Goal: Navigation & Orientation: Understand site structure

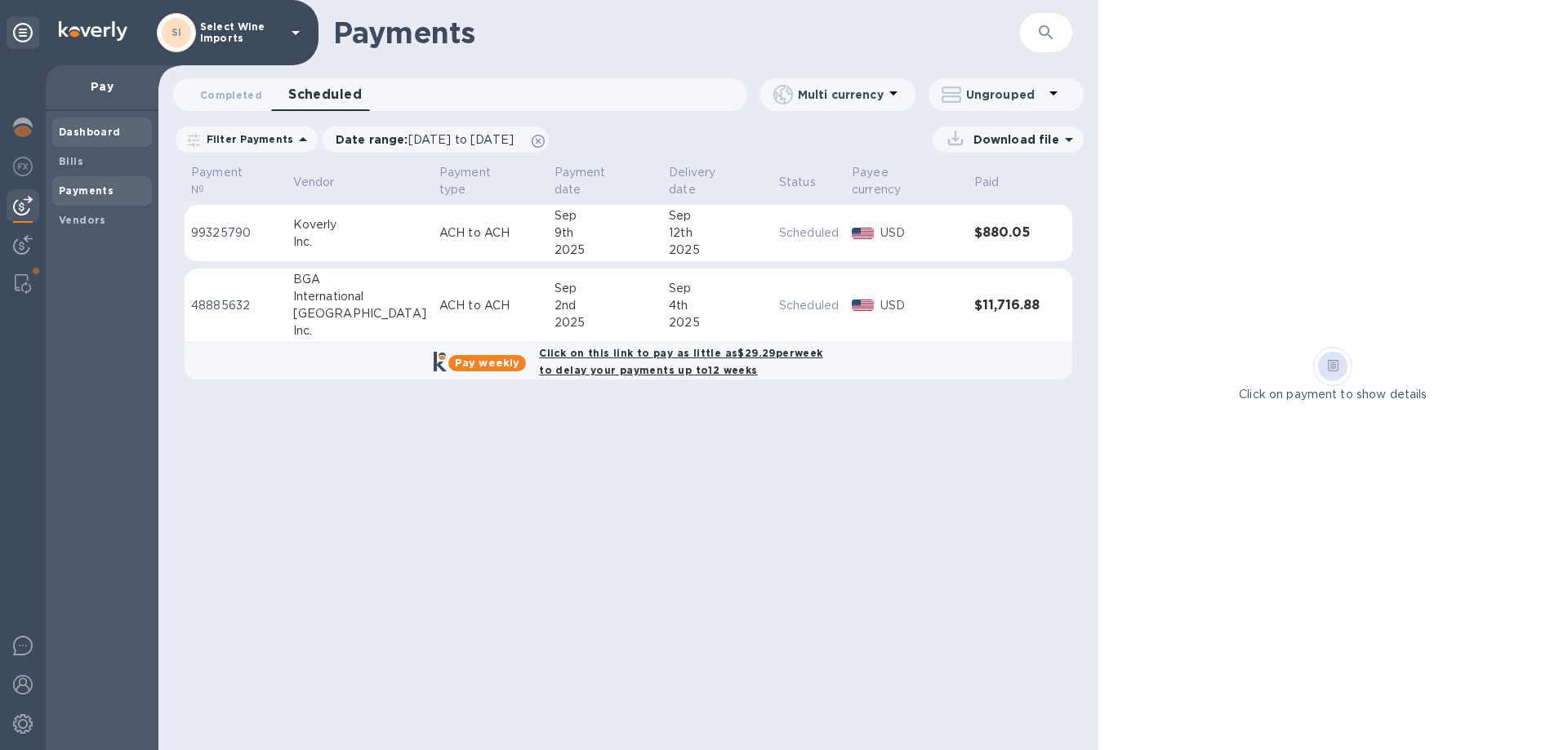
click at [83, 130] on b "Dashboard" at bounding box center [90, 132] width 62 height 12
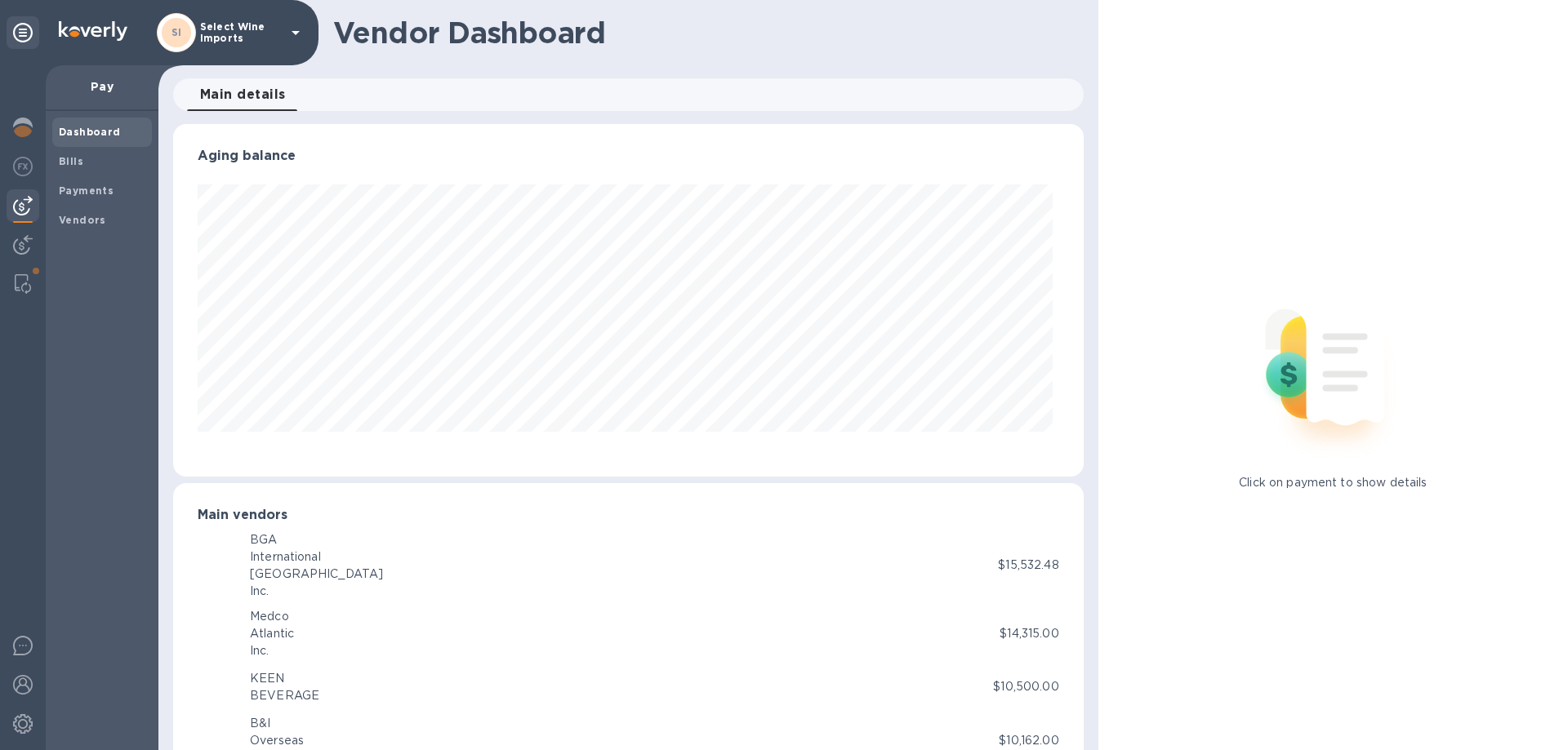
scroll to position [353, 903]
click at [22, 132] on img at bounding box center [23, 127] width 19 height 19
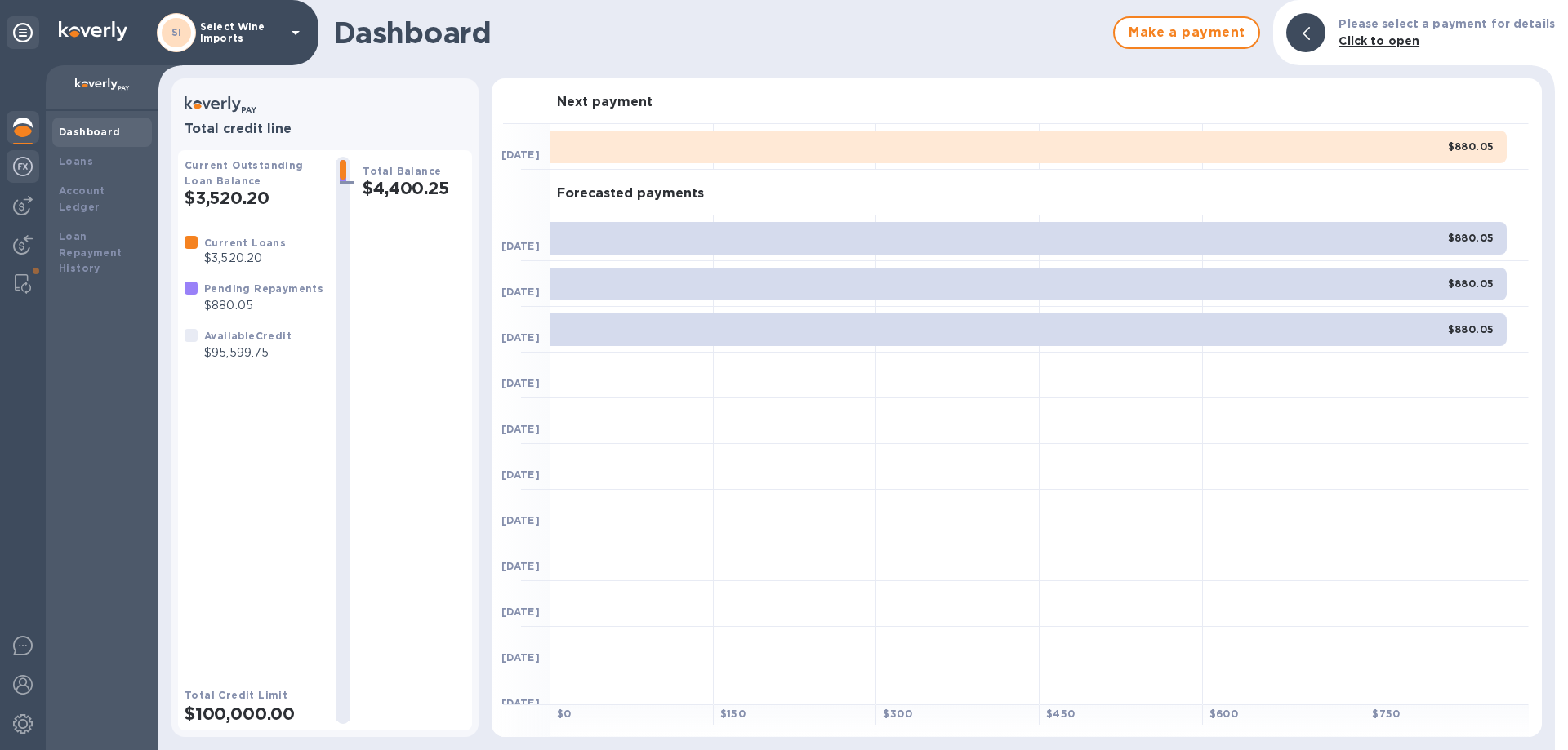
click at [22, 167] on img at bounding box center [23, 167] width 19 height 19
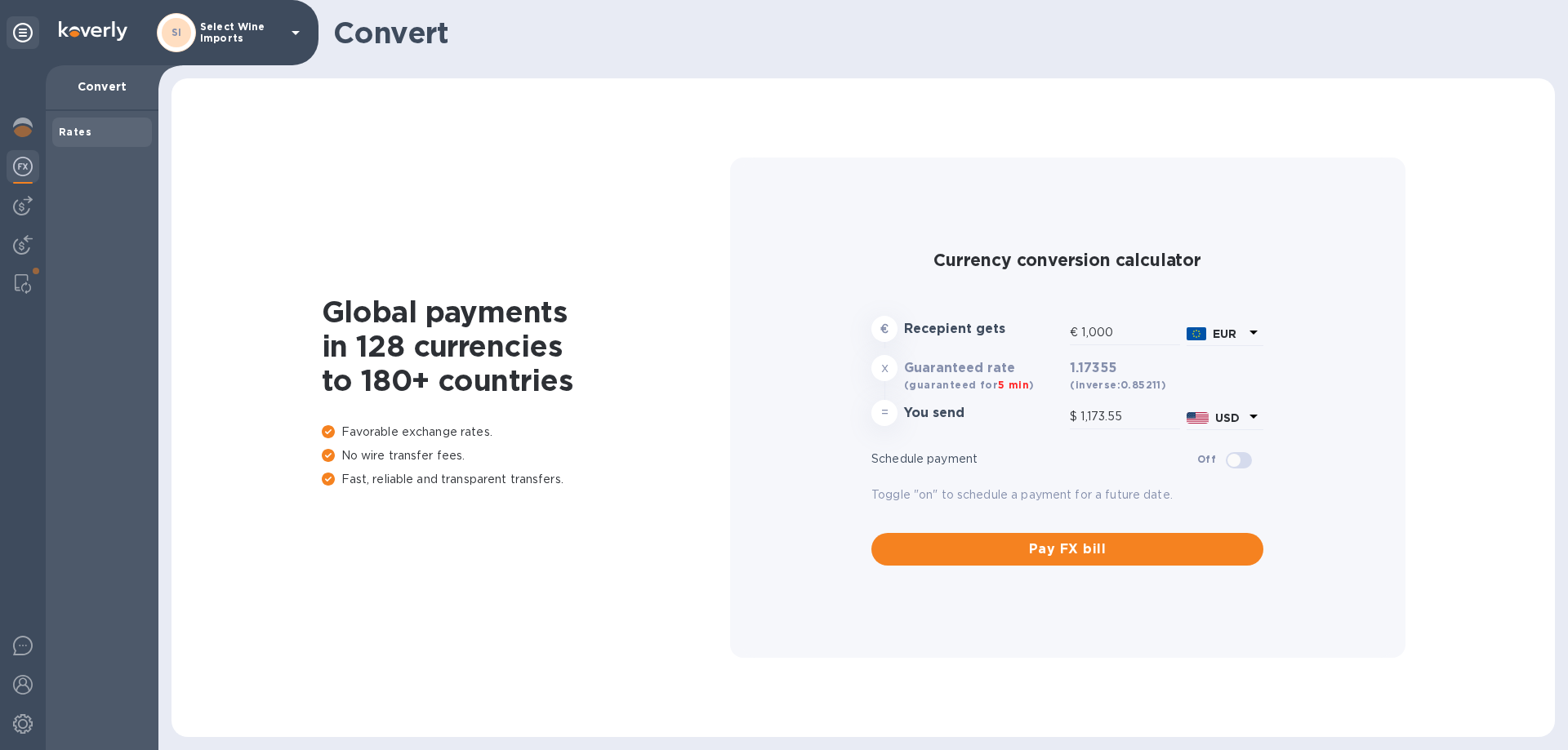
type input "1,173.55"
click at [18, 205] on img at bounding box center [23, 205] width 19 height 19
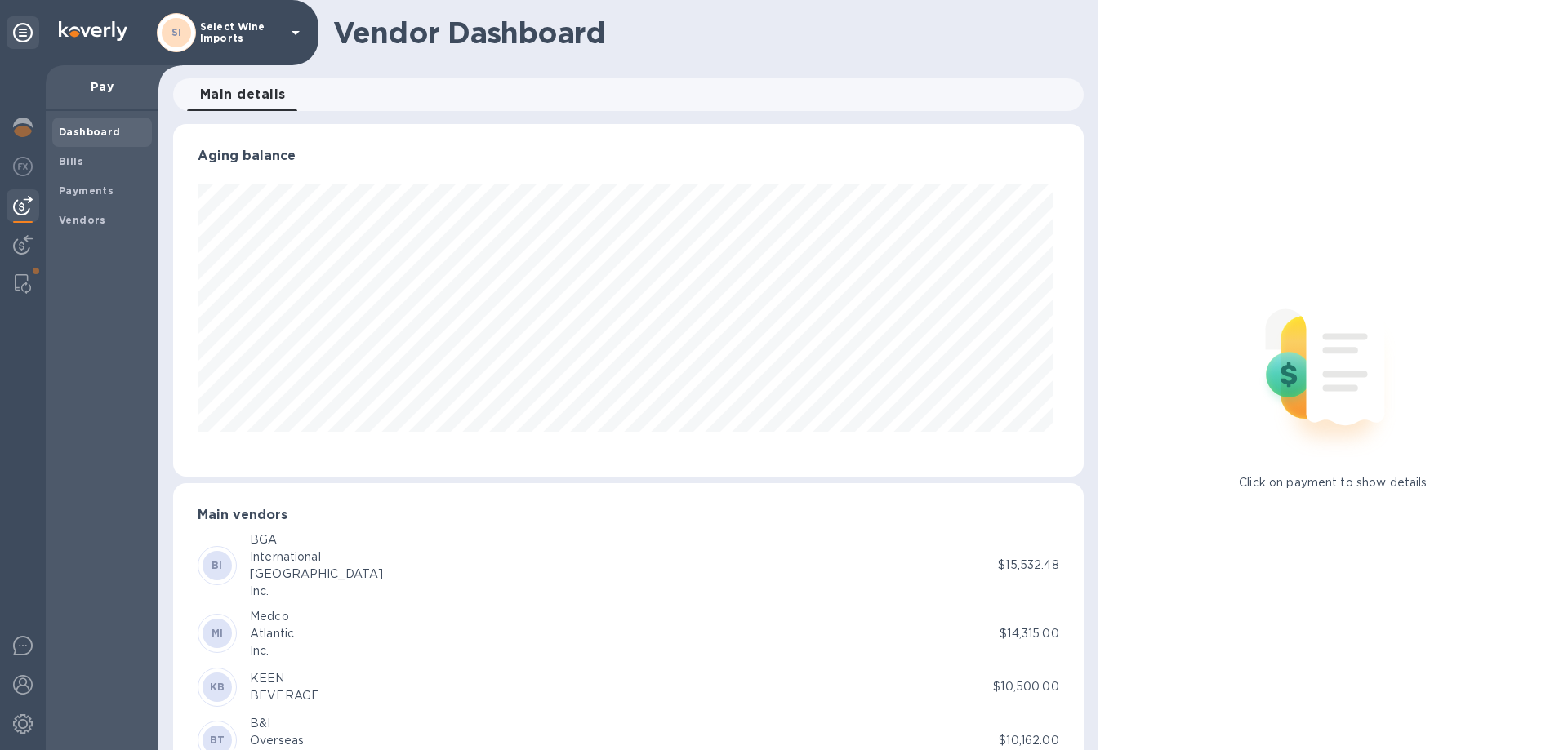
scroll to position [353, 903]
click at [23, 240] on img at bounding box center [23, 245] width 19 height 19
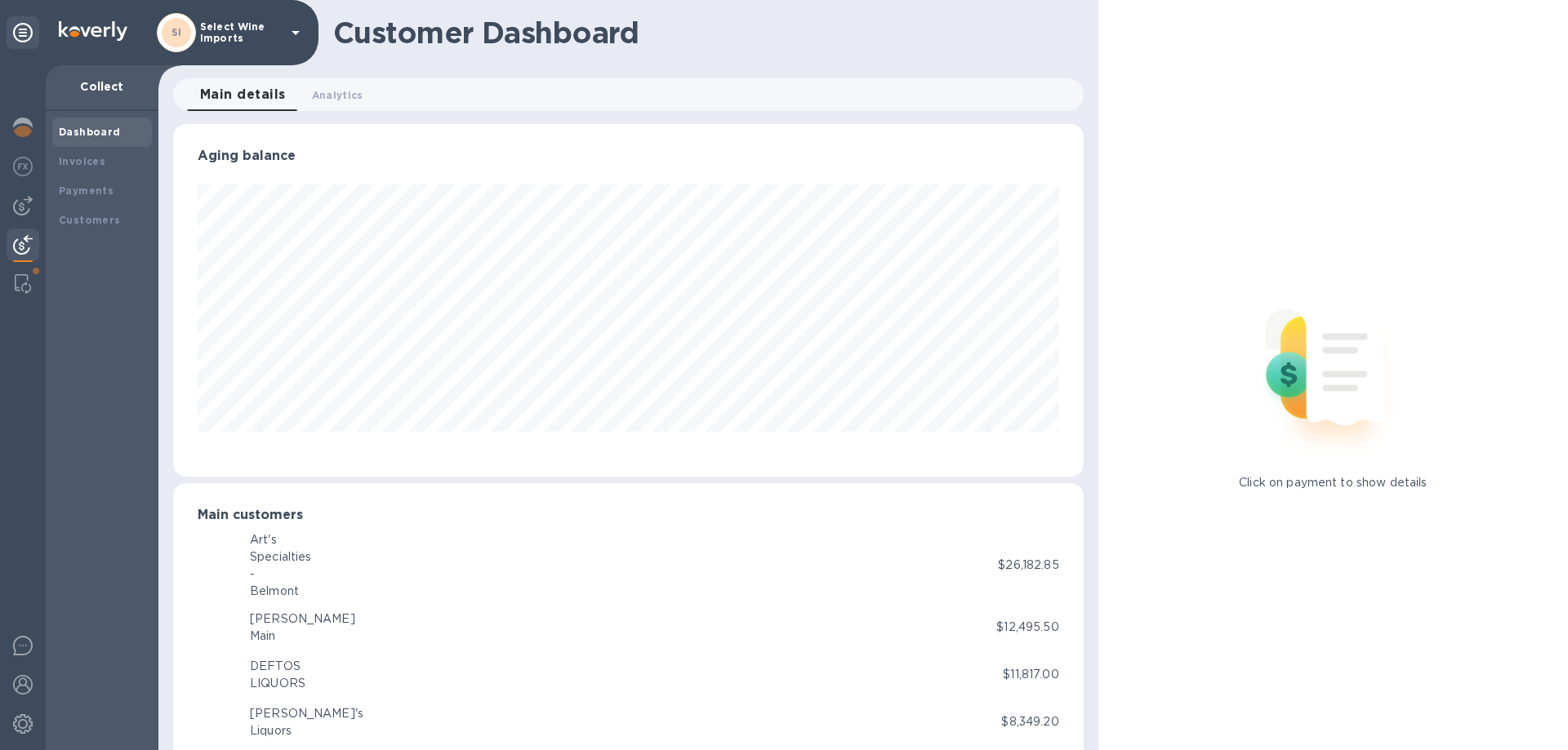
scroll to position [815755, 815735]
click at [23, 163] on img at bounding box center [23, 167] width 19 height 19
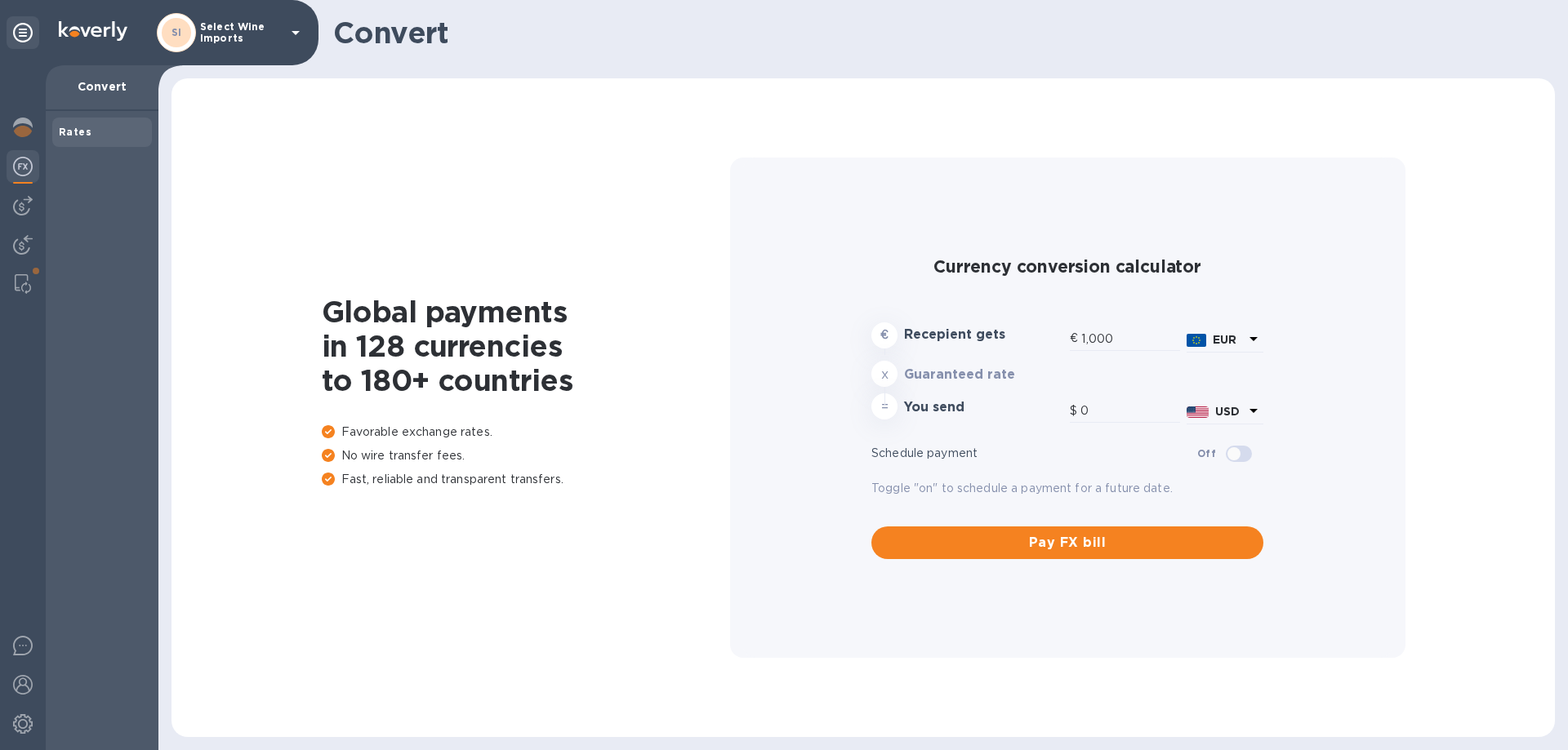
type input "1,173.55"
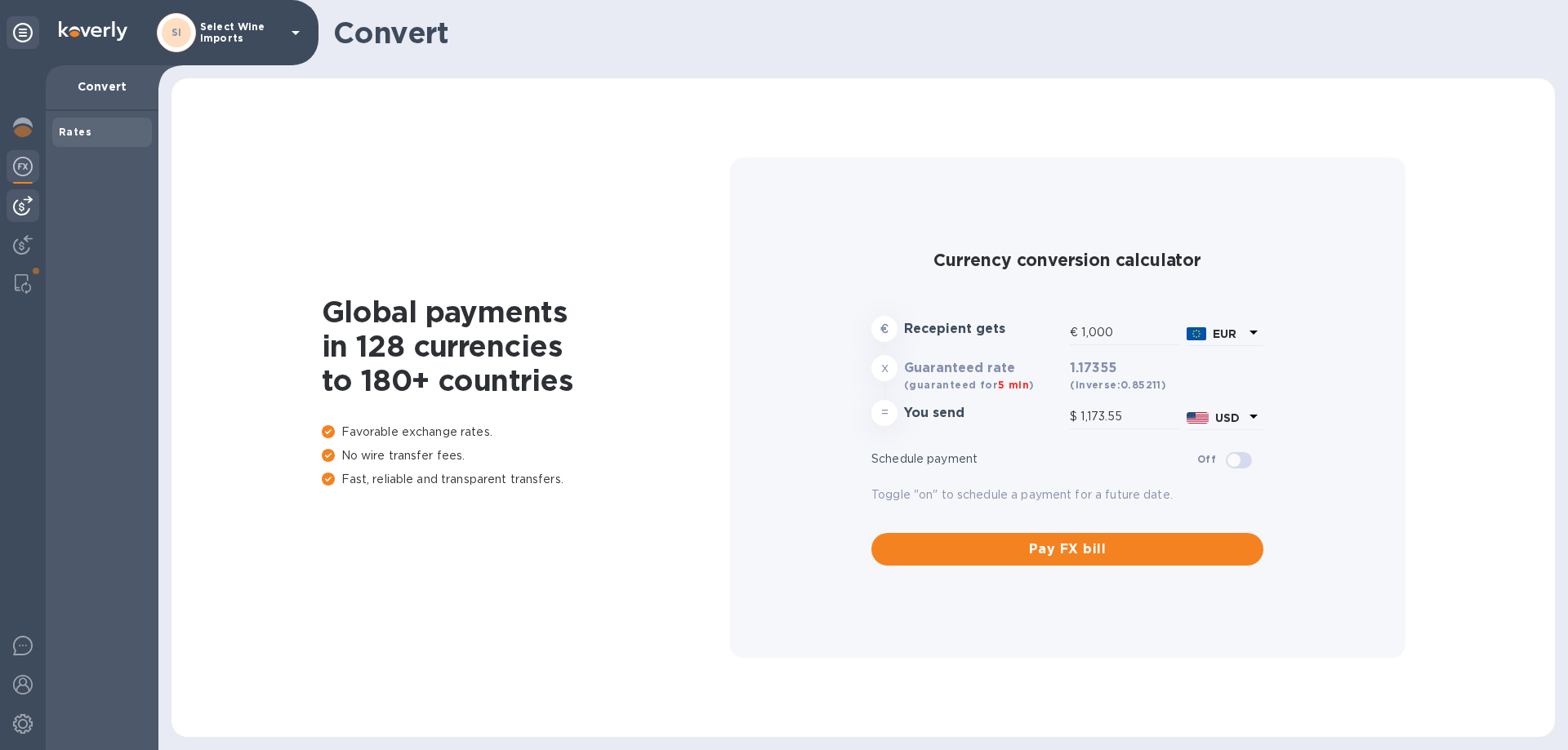
click at [26, 204] on img at bounding box center [23, 205] width 19 height 19
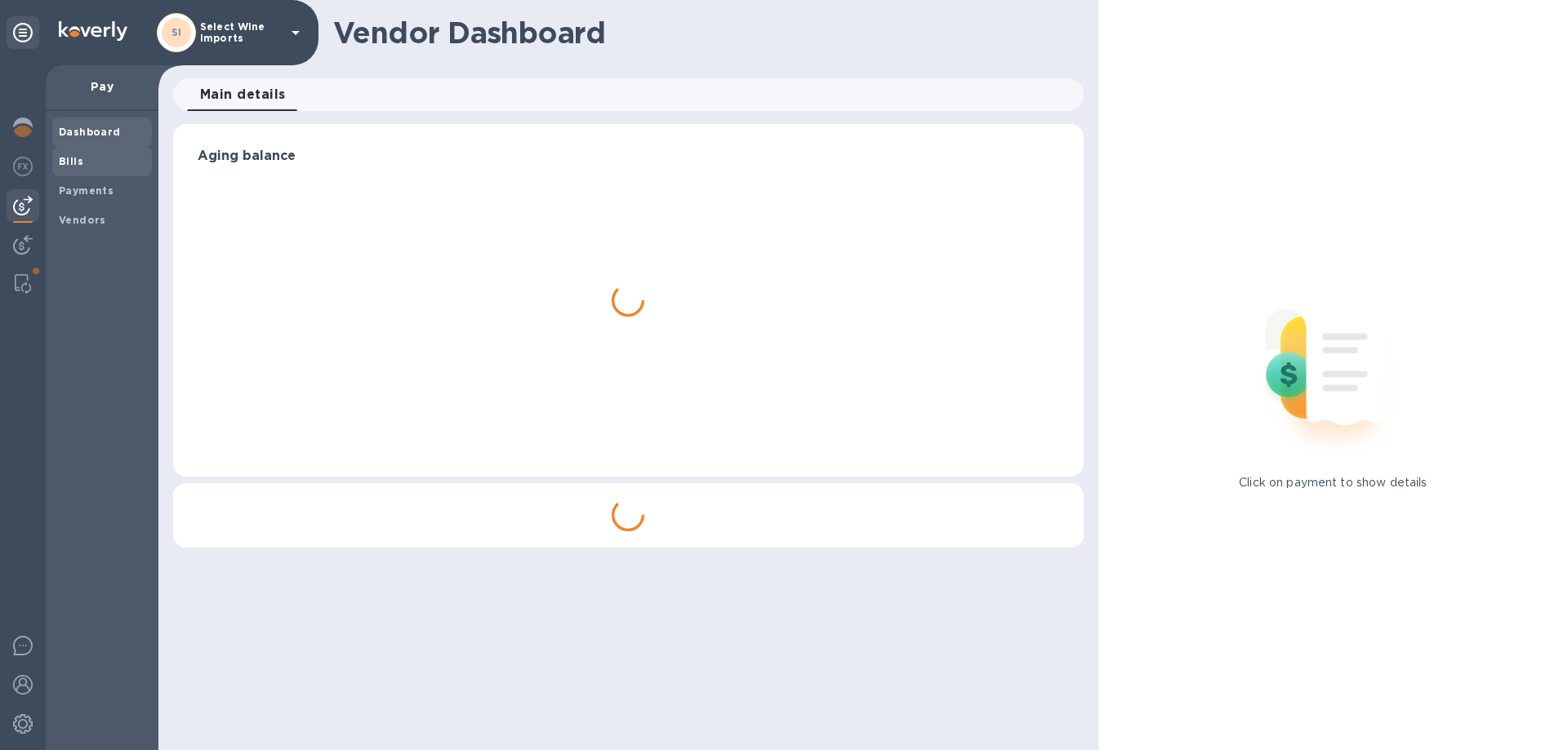
click at [68, 156] on b "Bills" at bounding box center [71, 161] width 25 height 12
